Goal: Check status: Check status

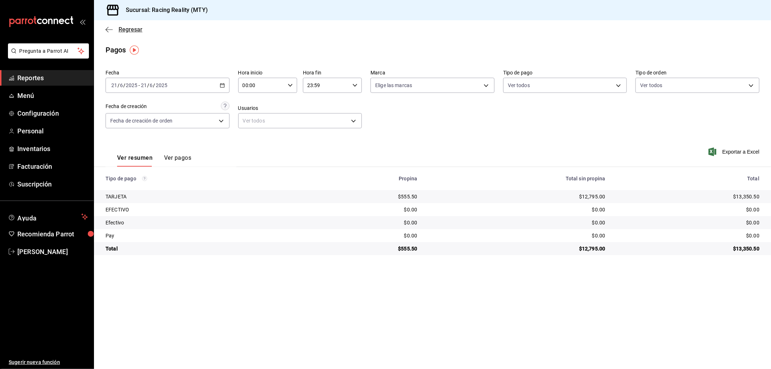
click at [106, 27] on icon "button" at bounding box center [109, 29] width 7 height 7
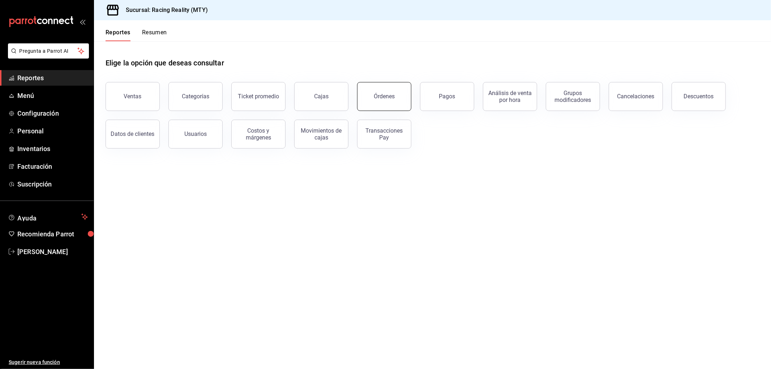
click at [377, 85] on button "Órdenes" at bounding box center [384, 96] width 54 height 29
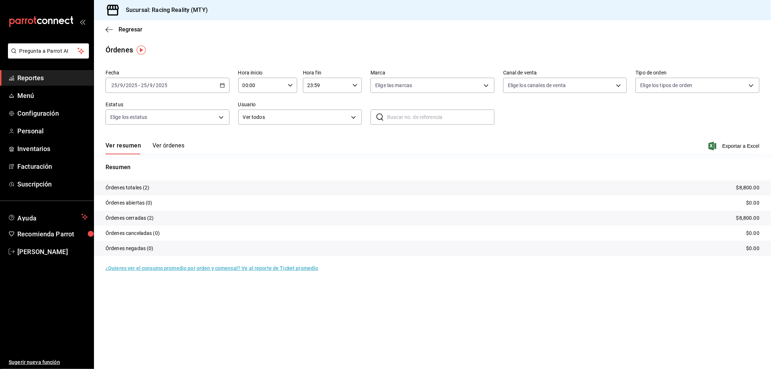
click at [218, 84] on div "[DATE] [DATE] - [DATE] [DATE]" at bounding box center [168, 85] width 124 height 15
click at [117, 193] on li "Rango de fechas" at bounding box center [140, 188] width 68 height 16
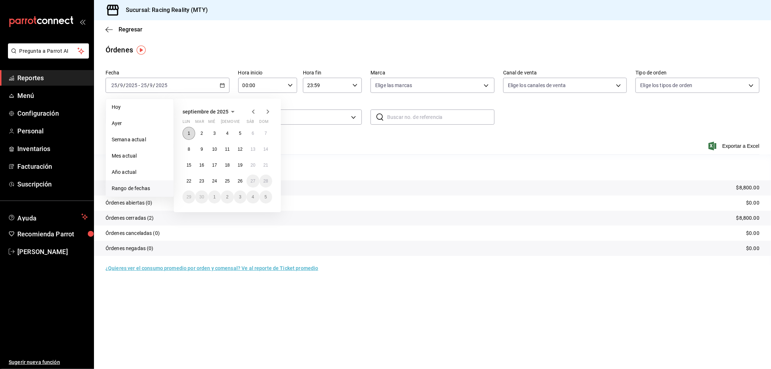
click at [188, 132] on abbr "1" at bounding box center [189, 133] width 3 height 5
click at [240, 179] on abbr "26" at bounding box center [240, 181] width 5 height 5
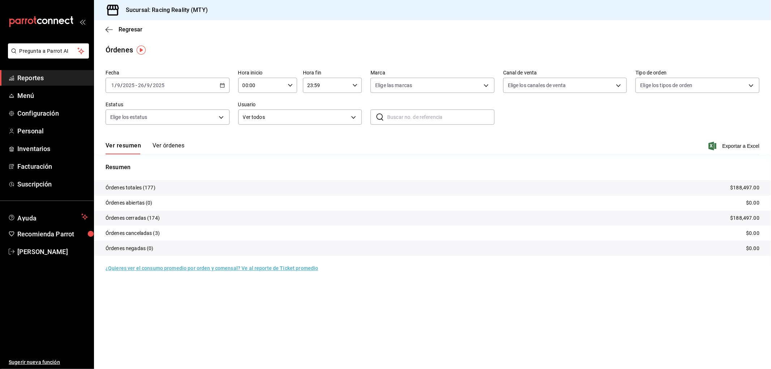
click at [523, 299] on main "Regresar Órdenes Fecha [DATE] [DATE] - [DATE] [DATE] Hora inicio 00:00 Hora ini…" at bounding box center [432, 194] width 677 height 349
